Goal: Navigation & Orientation: Find specific page/section

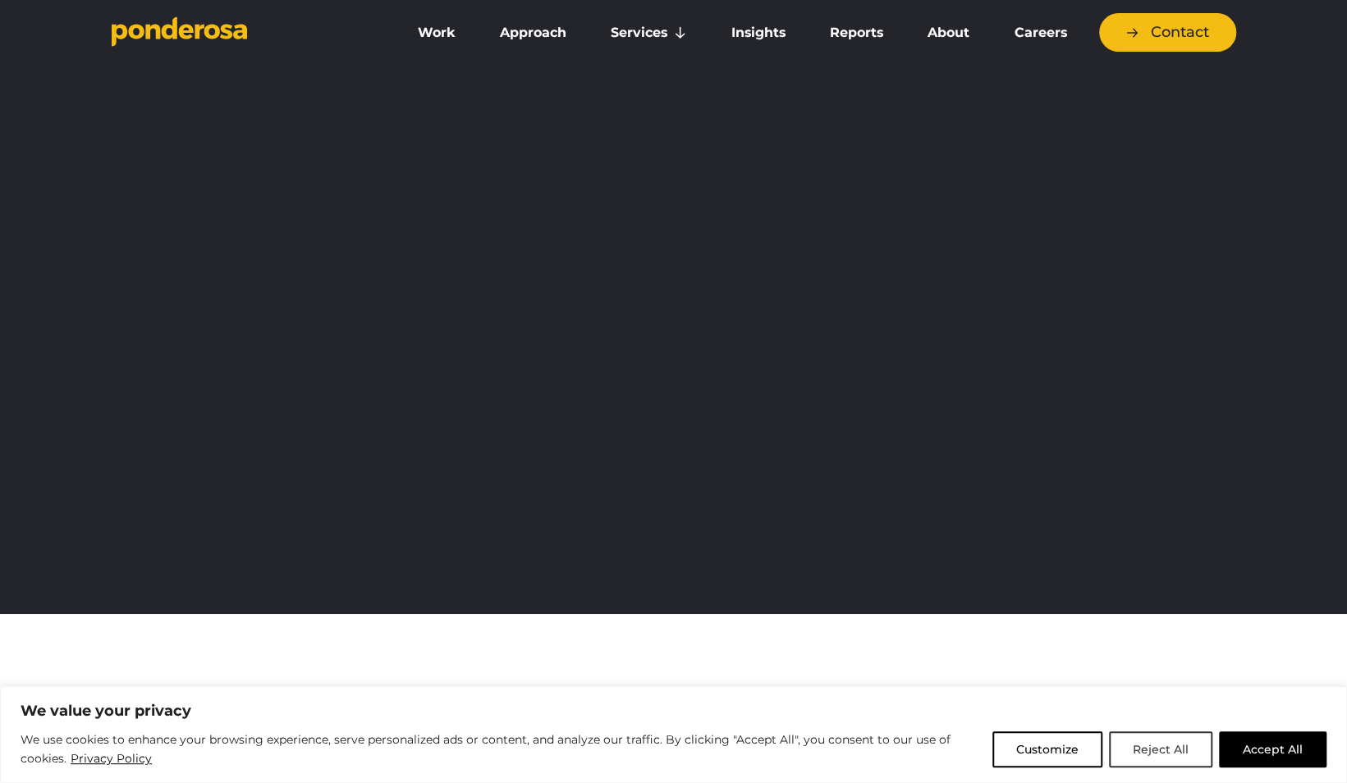
click at [1150, 748] on button "Reject All" at bounding box center [1160, 749] width 103 height 36
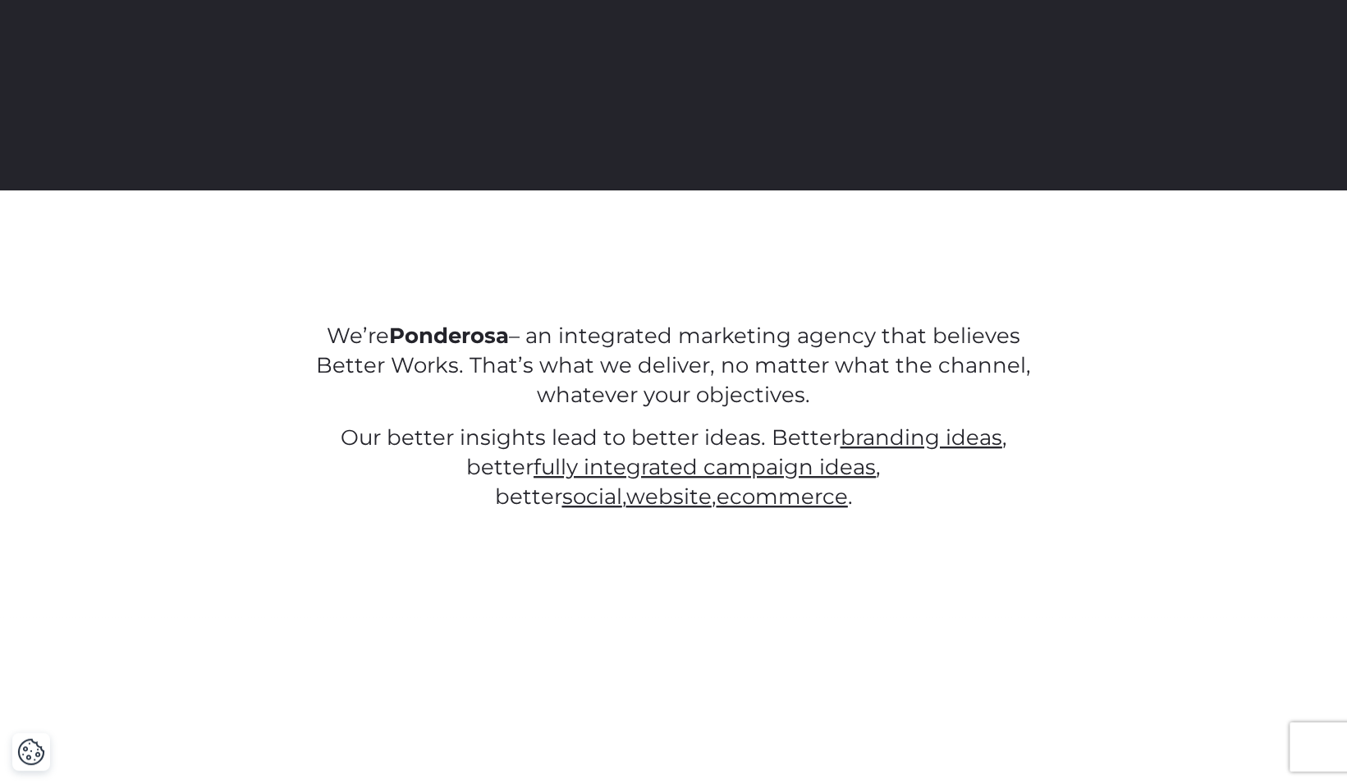
scroll to position [427, 0]
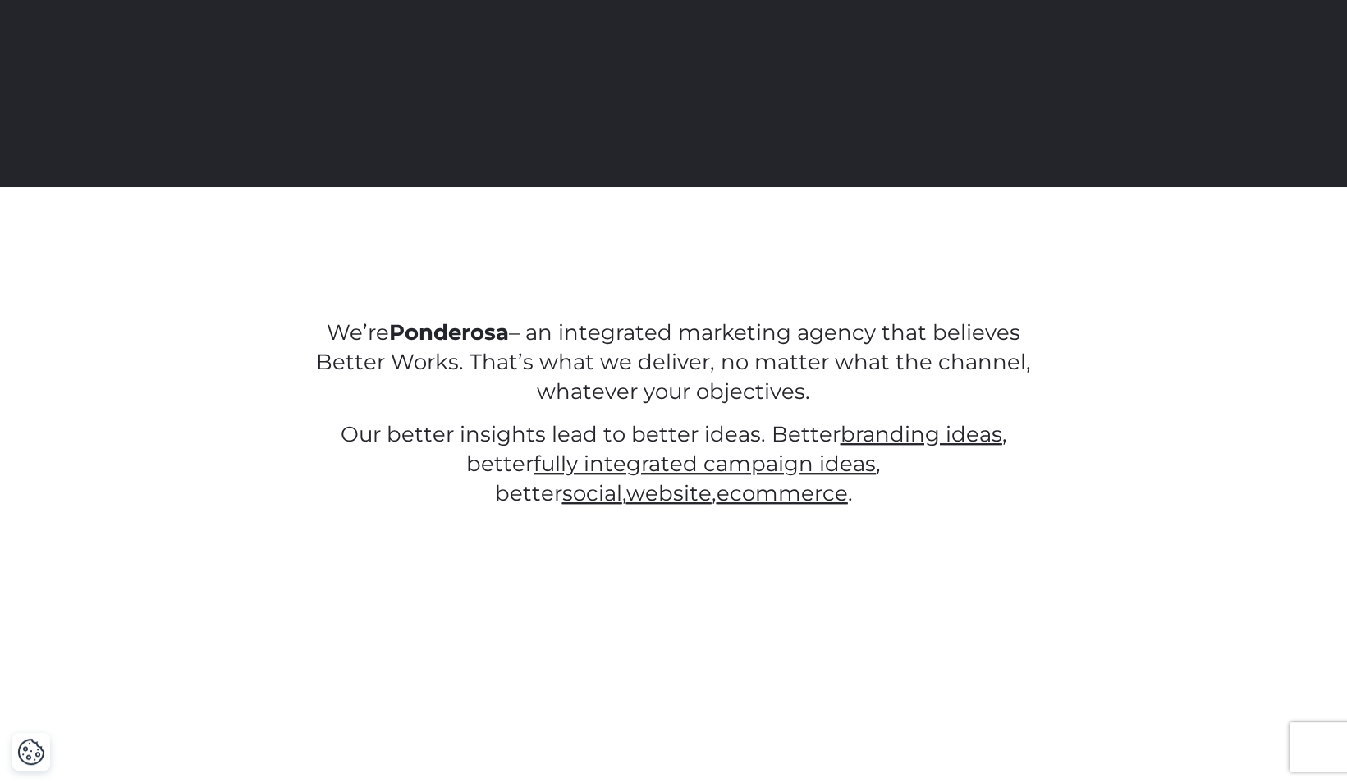
click at [711, 480] on span "website" at bounding box center [667, 493] width 85 height 26
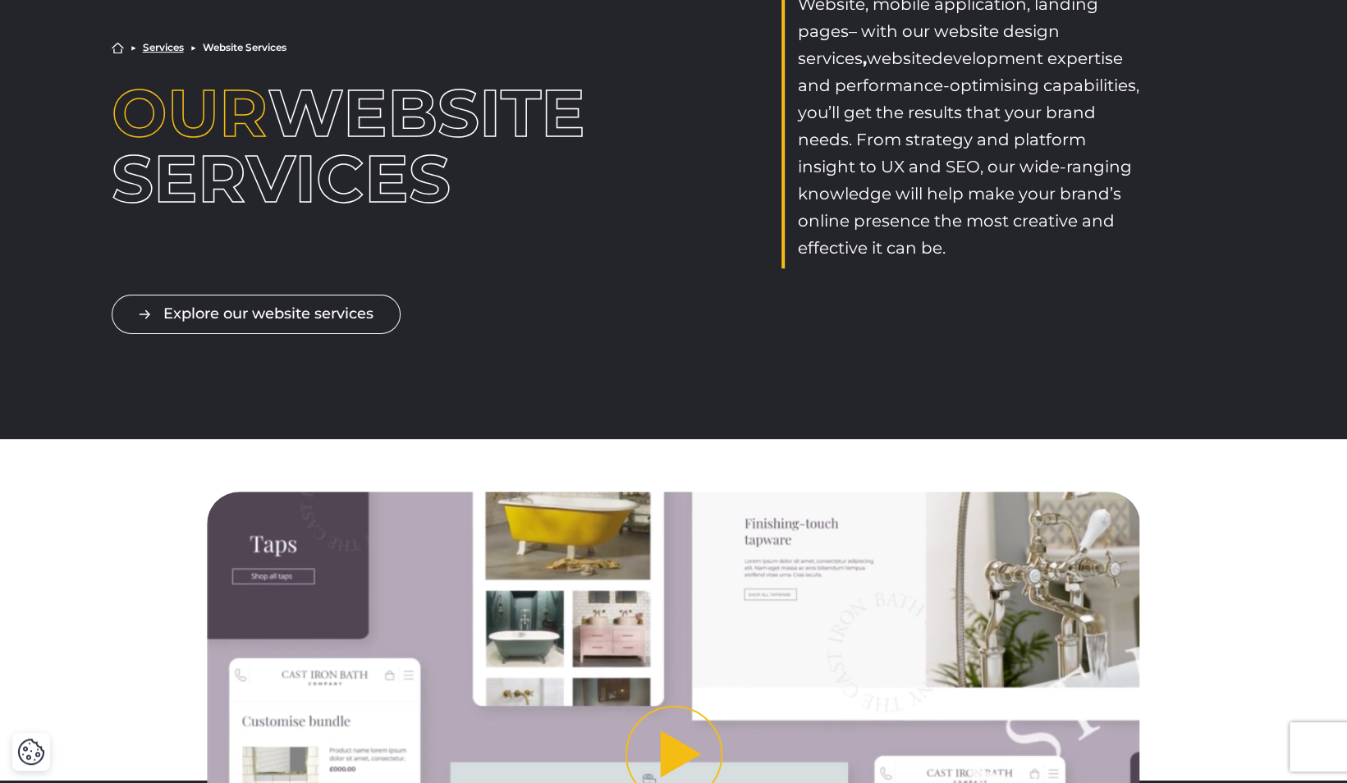
scroll to position [141, 0]
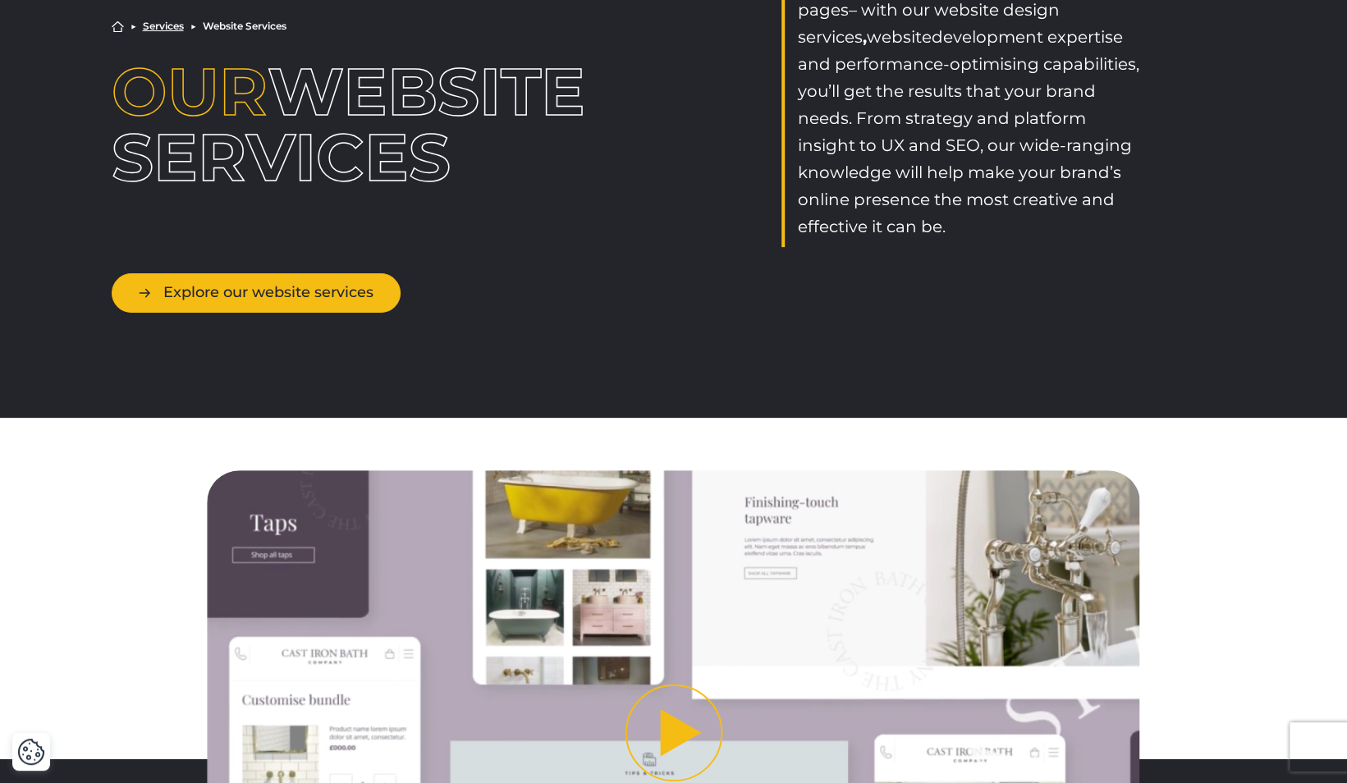
click at [338, 296] on link "Explore our website services" at bounding box center [256, 292] width 289 height 39
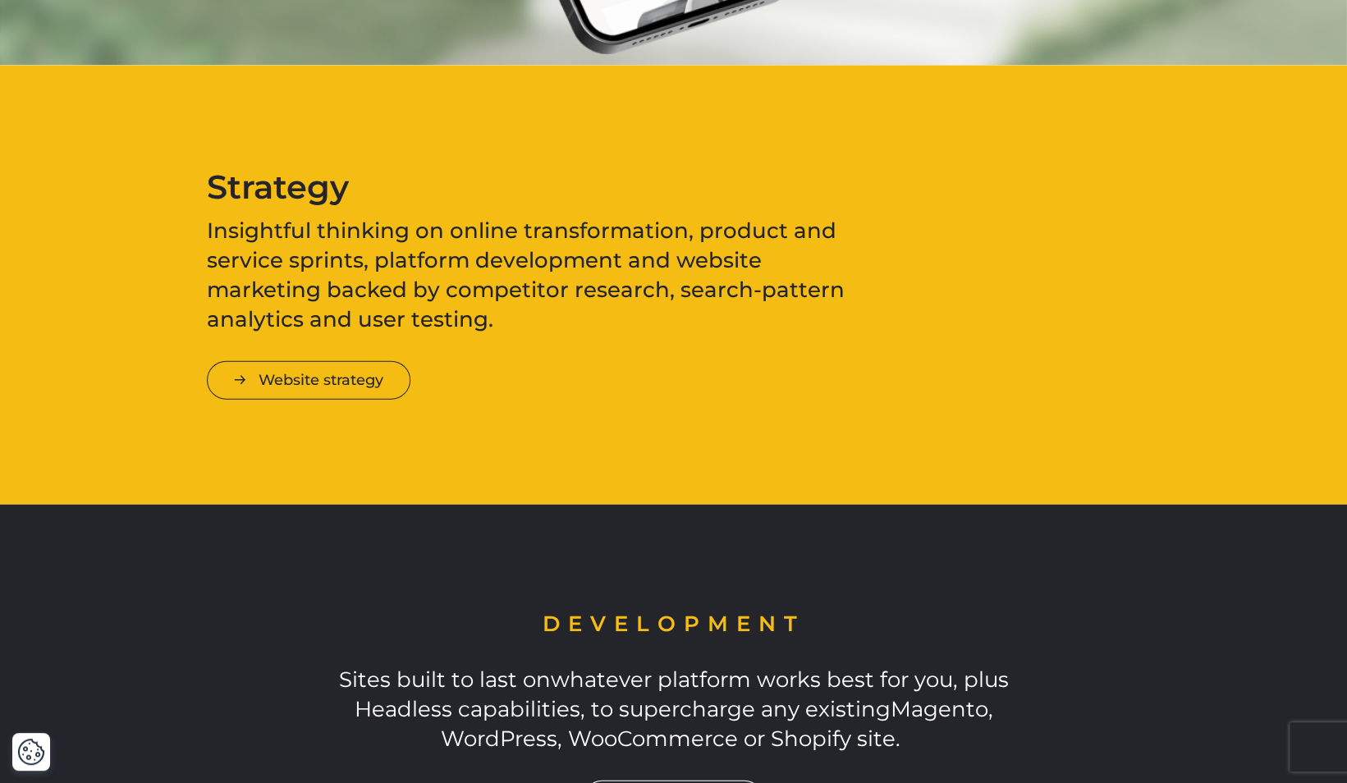
scroll to position [2189, 0]
click at [366, 373] on link "Website strategy" at bounding box center [309, 381] width 204 height 39
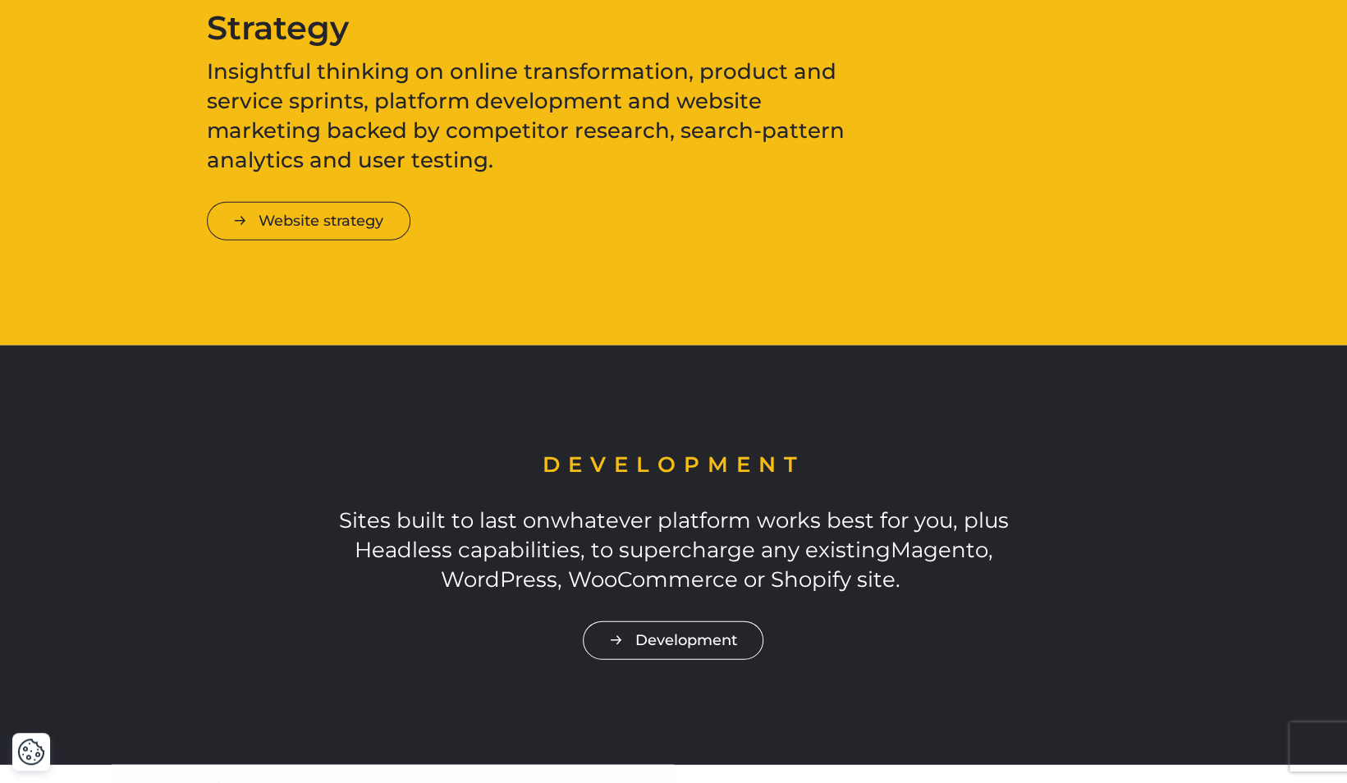
scroll to position [2444, 0]
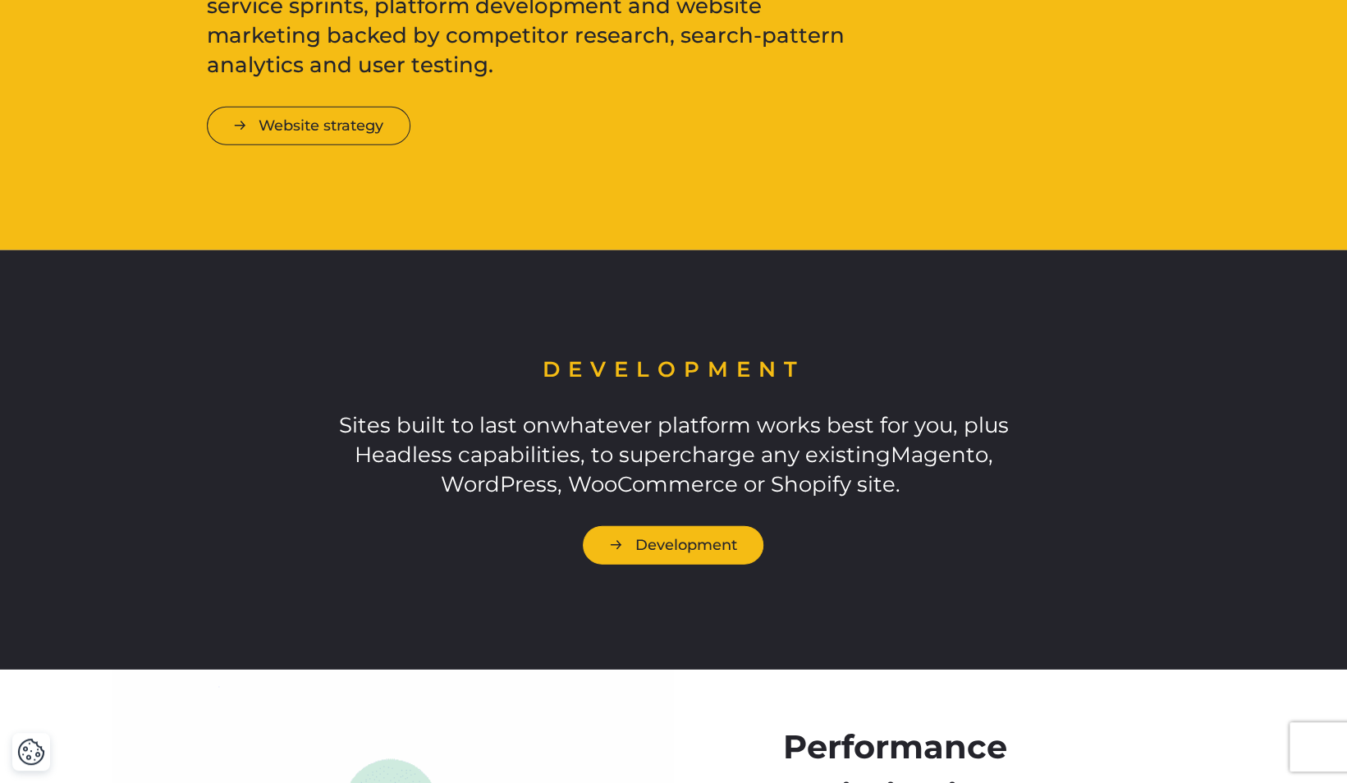
click at [725, 541] on link "Development" at bounding box center [673, 545] width 181 height 39
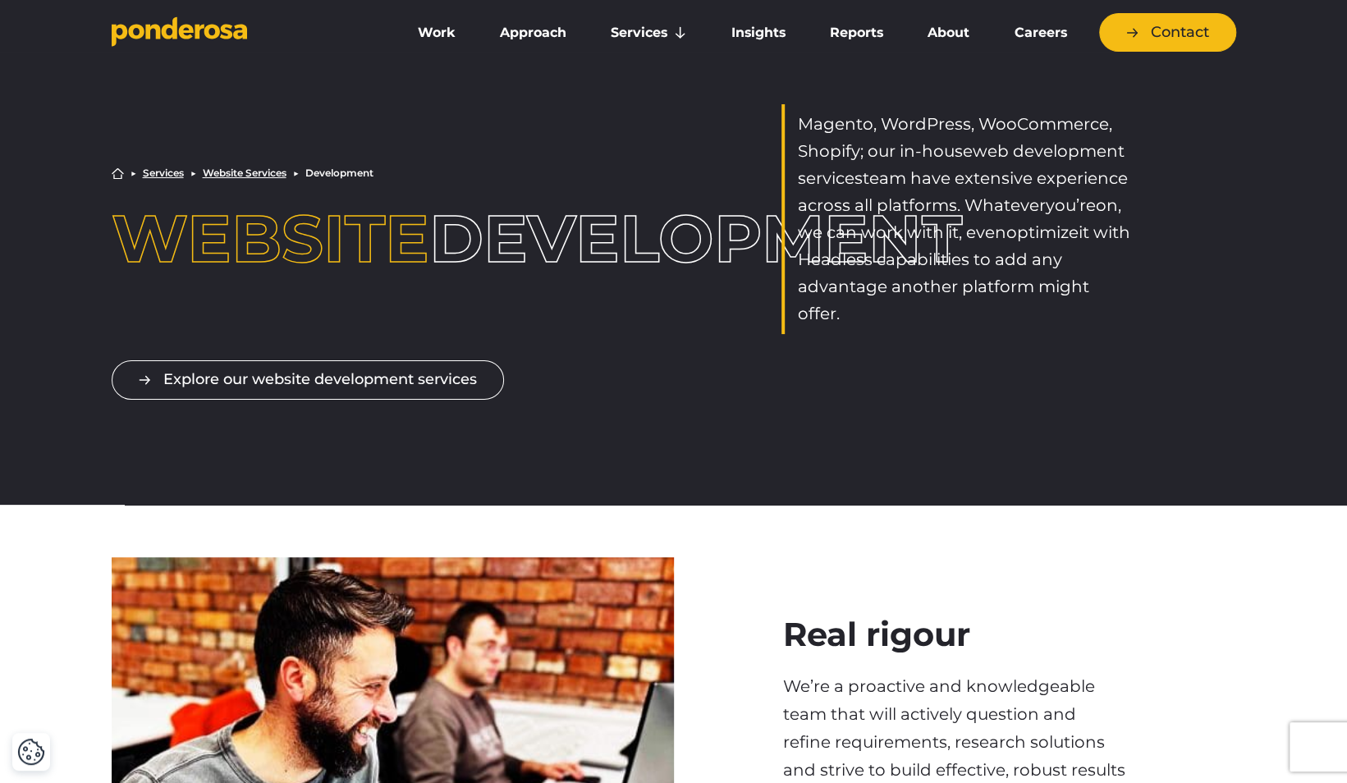
click at [248, 168] on link "Website Services" at bounding box center [245, 173] width 84 height 10
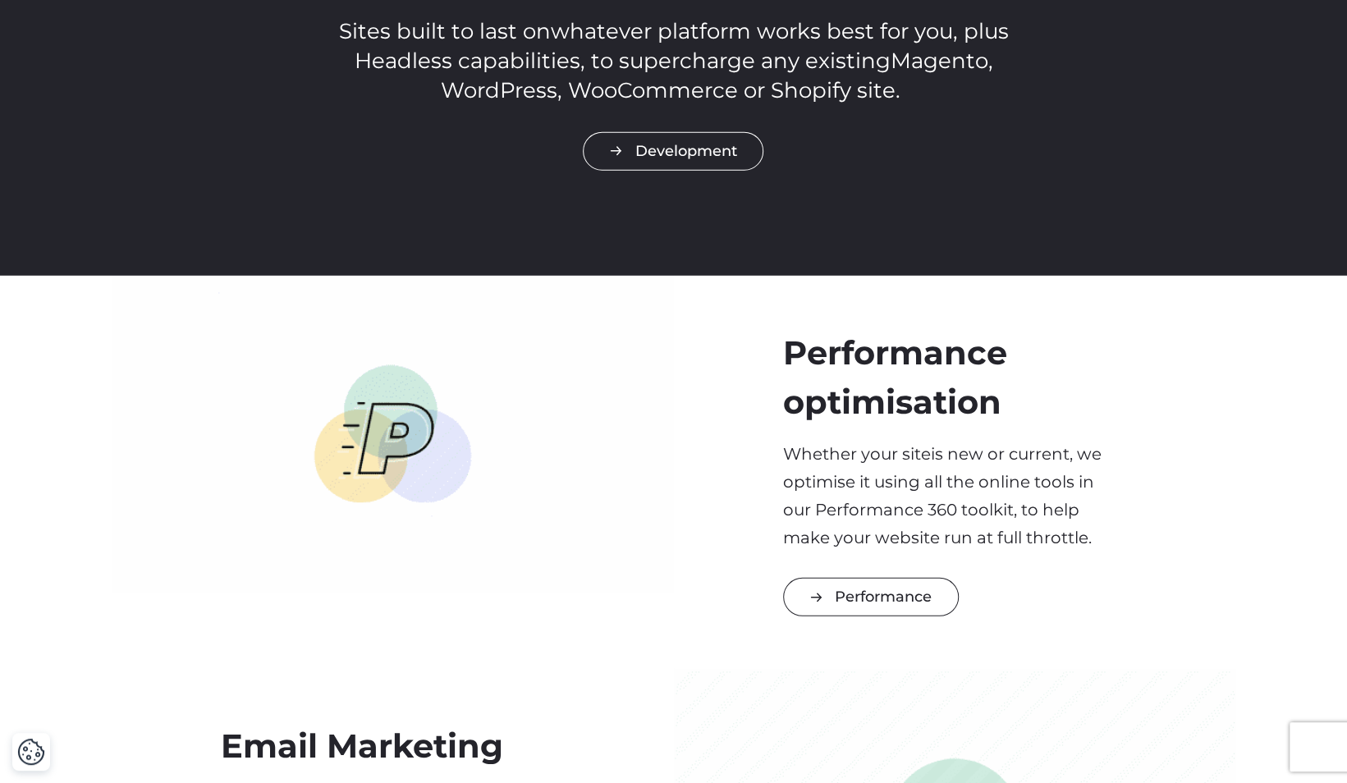
scroll to position [2838, 0]
